Goal: Information Seeking & Learning: Find specific page/section

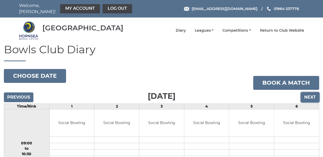
click at [305, 93] on input "Next" at bounding box center [309, 97] width 18 height 10
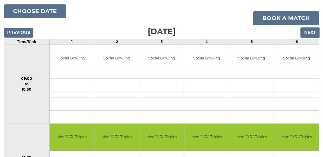
scroll to position [77, 0]
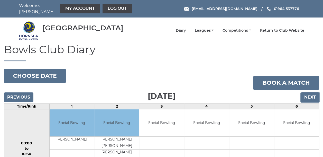
click at [309, 93] on input "Next" at bounding box center [309, 97] width 18 height 10
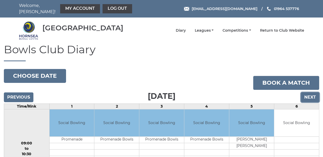
click at [308, 94] on input "Next" at bounding box center [309, 97] width 18 height 10
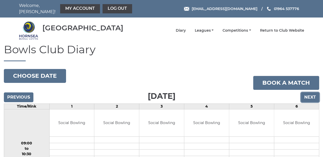
click at [307, 94] on input "Next" at bounding box center [309, 97] width 18 height 10
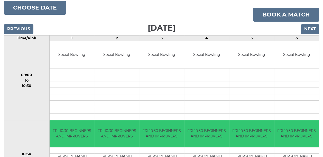
scroll to position [50, 0]
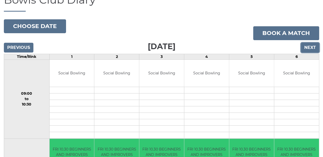
click at [308, 46] on input "Next" at bounding box center [309, 48] width 18 height 10
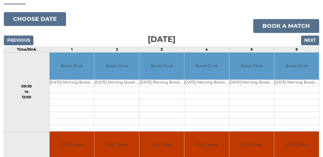
scroll to position [26, 0]
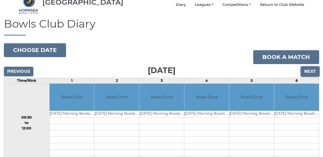
click at [310, 69] on input "Next" at bounding box center [309, 71] width 18 height 10
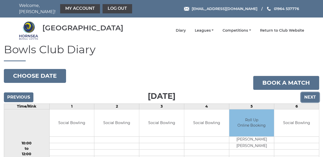
click at [306, 96] on input "Next" at bounding box center [309, 97] width 18 height 10
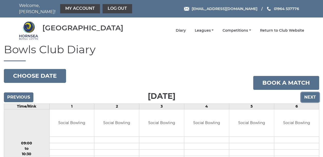
click at [308, 94] on input "Next" at bounding box center [309, 97] width 18 height 10
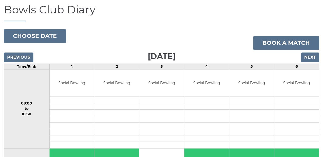
scroll to position [26, 0]
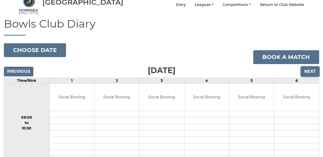
click at [305, 68] on input "Next" at bounding box center [309, 71] width 18 height 10
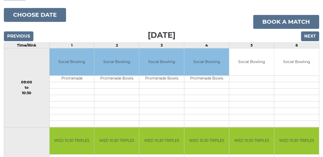
scroll to position [51, 0]
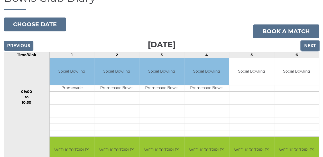
click at [307, 43] on input "Next" at bounding box center [309, 46] width 18 height 10
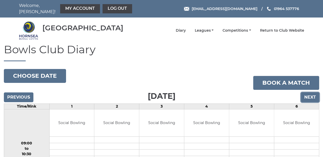
click at [309, 95] on input "Next" at bounding box center [309, 97] width 18 height 10
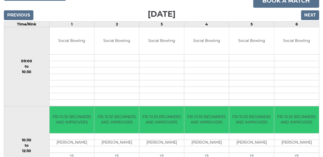
scroll to position [77, 0]
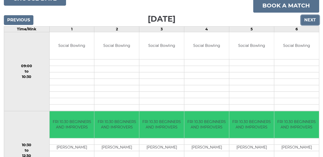
click at [310, 18] on input "Next" at bounding box center [309, 20] width 18 height 10
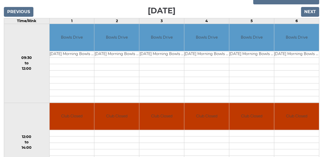
scroll to position [77, 0]
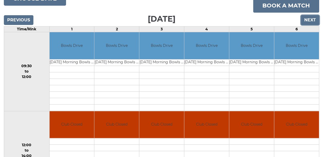
click at [306, 17] on input "Next" at bounding box center [309, 20] width 18 height 10
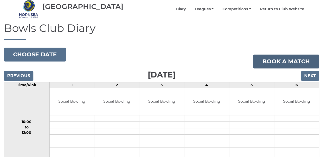
scroll to position [21, 0]
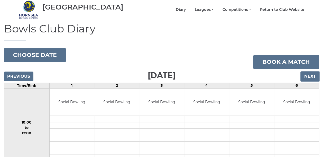
click at [306, 74] on input "Next" at bounding box center [309, 76] width 18 height 10
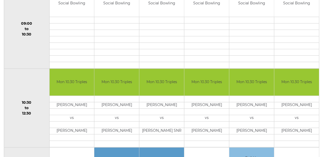
scroll to position [24, 0]
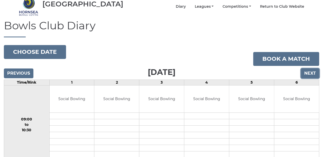
click at [313, 73] on input "Next" at bounding box center [309, 73] width 18 height 10
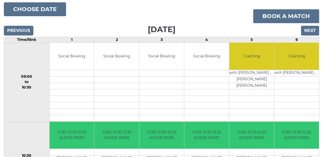
scroll to position [50, 0]
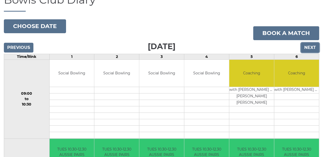
click at [305, 43] on input "Next" at bounding box center [309, 48] width 18 height 10
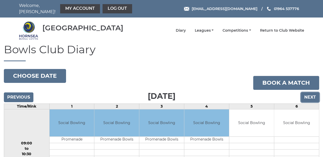
click at [312, 93] on input "Next" at bounding box center [309, 97] width 18 height 10
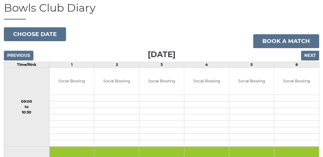
scroll to position [24, 0]
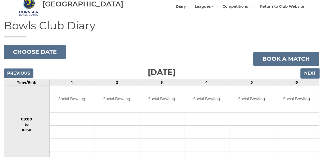
click at [307, 68] on input "Next" at bounding box center [309, 73] width 18 height 10
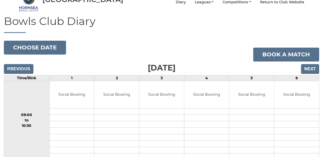
scroll to position [24, 0]
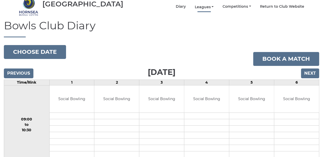
click at [206, 5] on link "Leagues" at bounding box center [203, 7] width 19 height 5
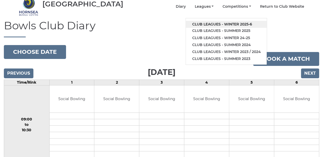
click at [207, 21] on link "Club leagues - Winter 2025-6" at bounding box center [226, 24] width 81 height 7
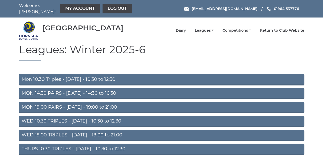
click at [74, 77] on link "Mon 10.30 Triples - [DATE] - 10:30 to 12:30" at bounding box center [161, 79] width 285 height 11
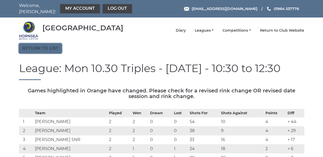
click at [43, 46] on link "Return to list" at bounding box center [40, 48] width 43 height 10
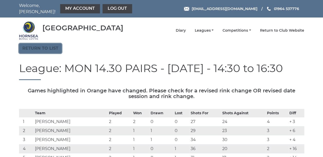
click at [38, 47] on link "Return to list" at bounding box center [40, 48] width 43 height 10
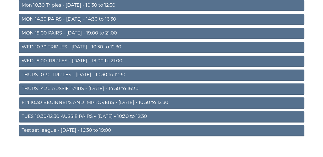
scroll to position [74, 0]
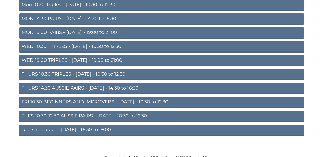
click at [55, 127] on link "Test set league - Monday - 16:30 to 19:00" at bounding box center [161, 129] width 285 height 11
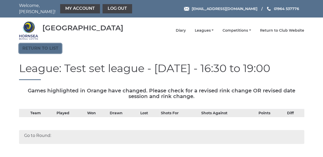
click at [38, 43] on link "Return to list" at bounding box center [40, 48] width 43 height 10
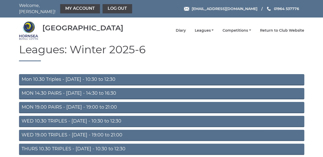
click at [53, 118] on link "WED 10.30 TRIPLES - [DATE] - 10:30 to 12:30" at bounding box center [161, 120] width 285 height 11
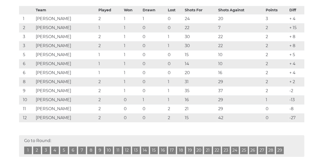
scroll to position [77, 0]
